Goal: Task Accomplishment & Management: Manage account settings

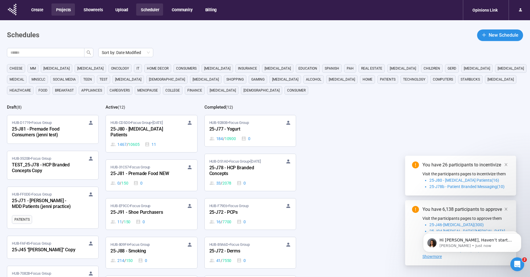
click at [62, 9] on button "Projects" at bounding box center [62, 9] width 23 height 12
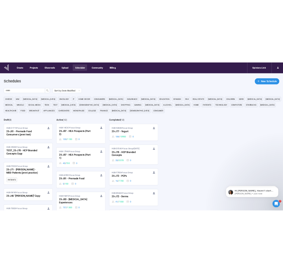
scroll to position [173, 0]
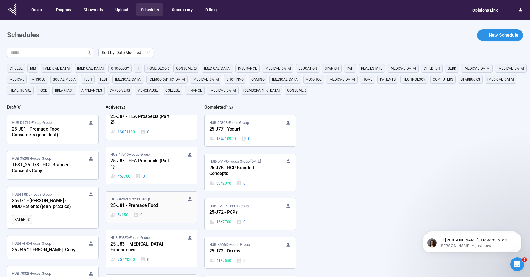
click at [152, 205] on div "25-J81 - Premade Food" at bounding box center [142, 206] width 64 height 8
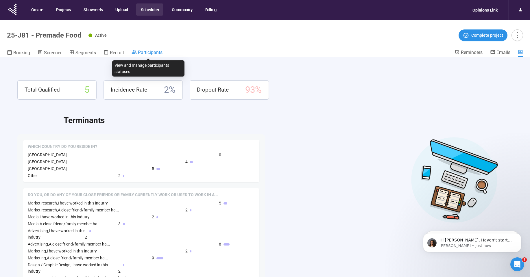
click at [151, 54] on span "Participants" at bounding box center [150, 52] width 25 height 5
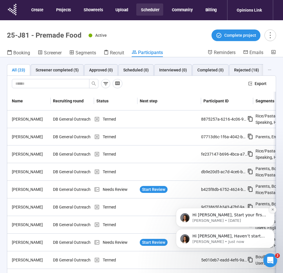
click at [271, 210] on icon "Dismiss notification" at bounding box center [272, 209] width 3 height 3
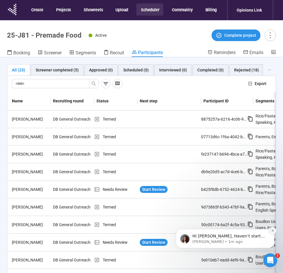
click at [272, 230] on icon "Dismiss notification" at bounding box center [272, 230] width 2 height 2
